Goal: Task Accomplishment & Management: Manage account settings

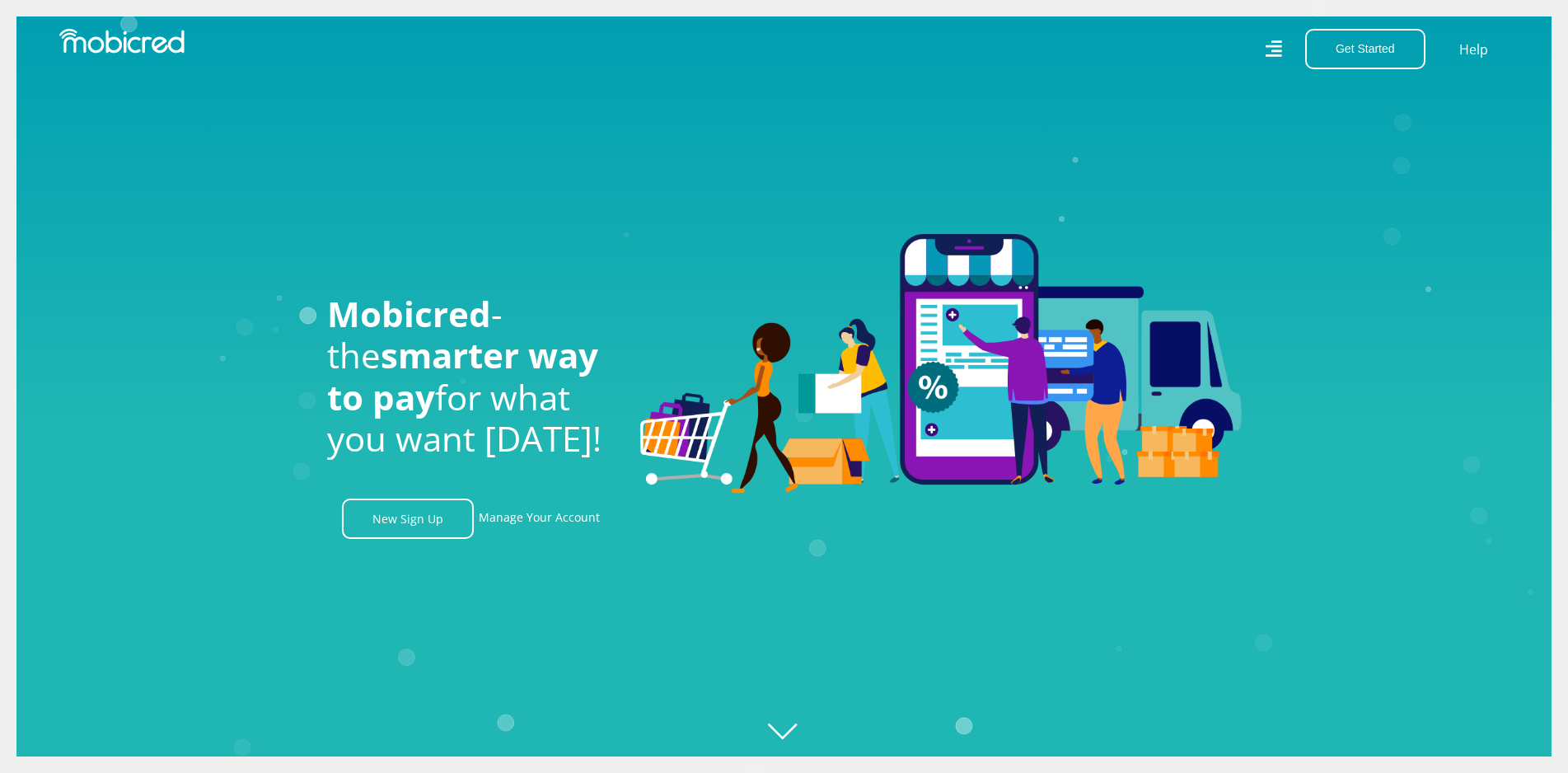
scroll to position [0, 1175]
click at [533, 524] on link "Manage Your Account" at bounding box center [539, 519] width 121 height 41
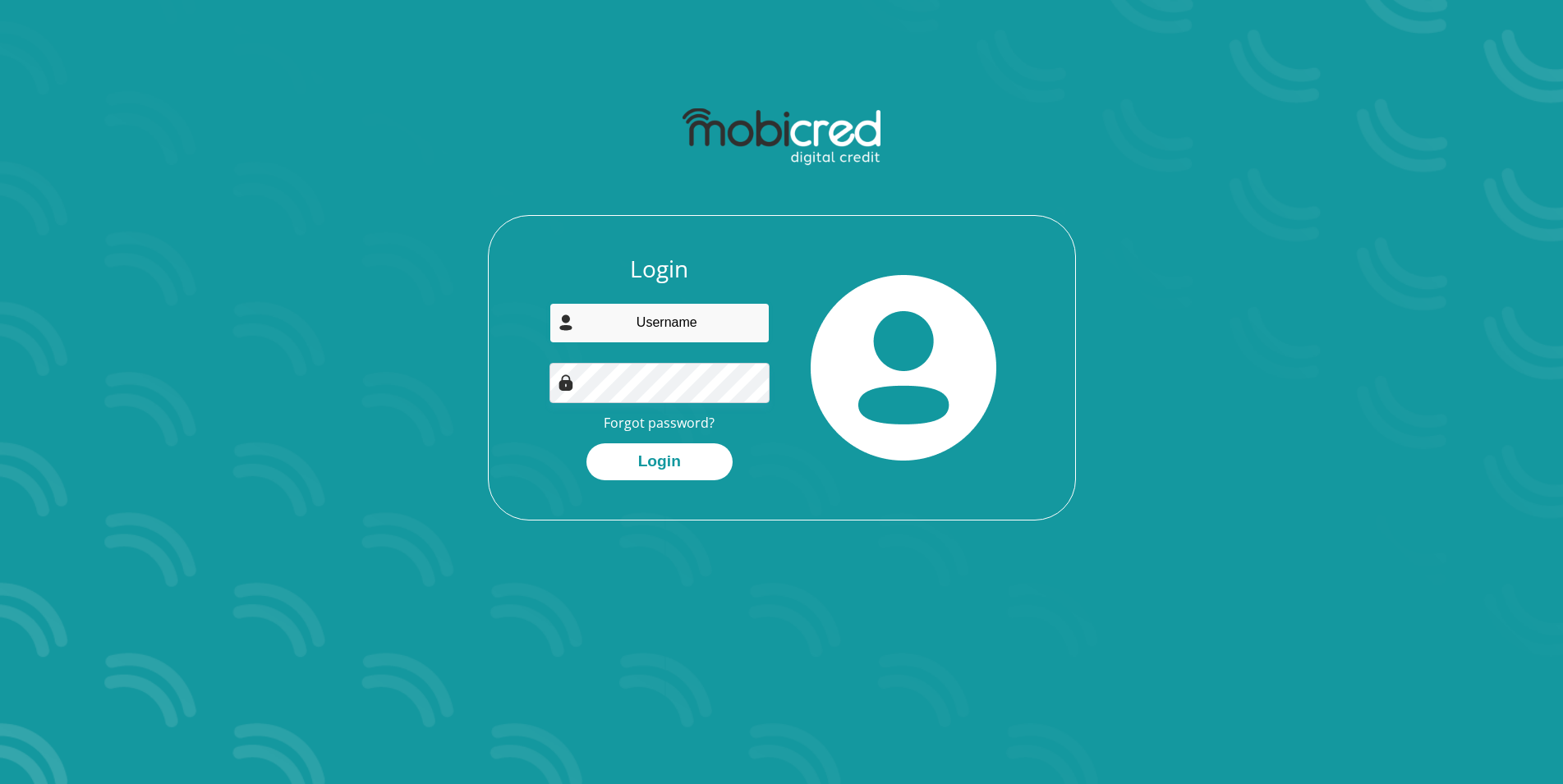
click at [687, 322] on input "email" at bounding box center [660, 323] width 220 height 40
type input "[PERSON_NAME][EMAIL_ADDRESS][PERSON_NAME][DOMAIN_NAME]"
click at [662, 465] on button "Login" at bounding box center [659, 461] width 146 height 37
